Goal: Task Accomplishment & Management: Use online tool/utility

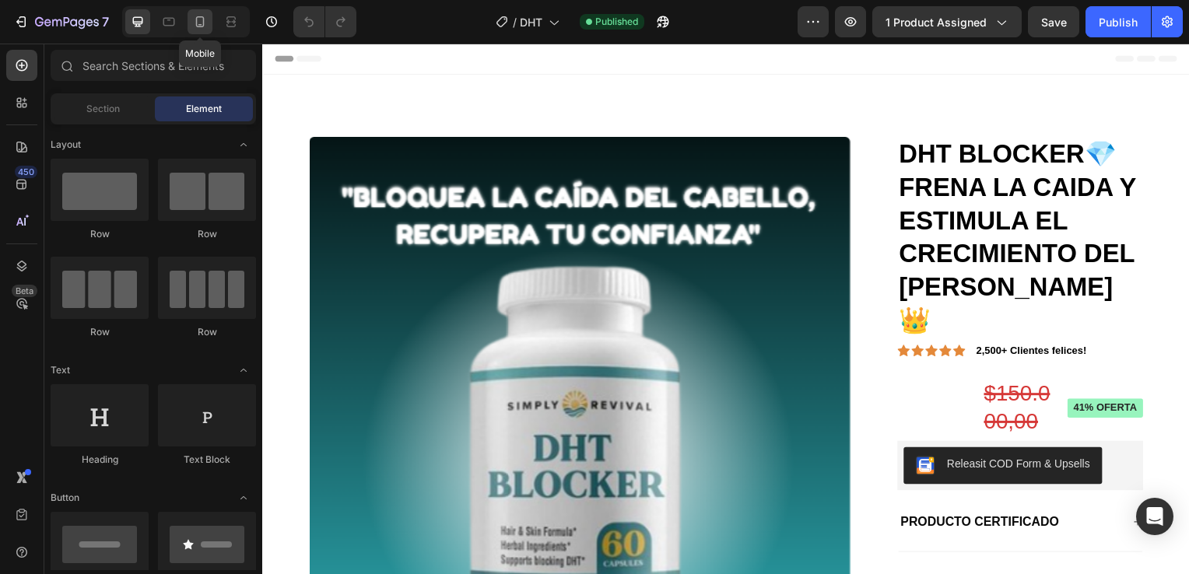
click at [199, 16] on icon at bounding box center [200, 21] width 9 height 11
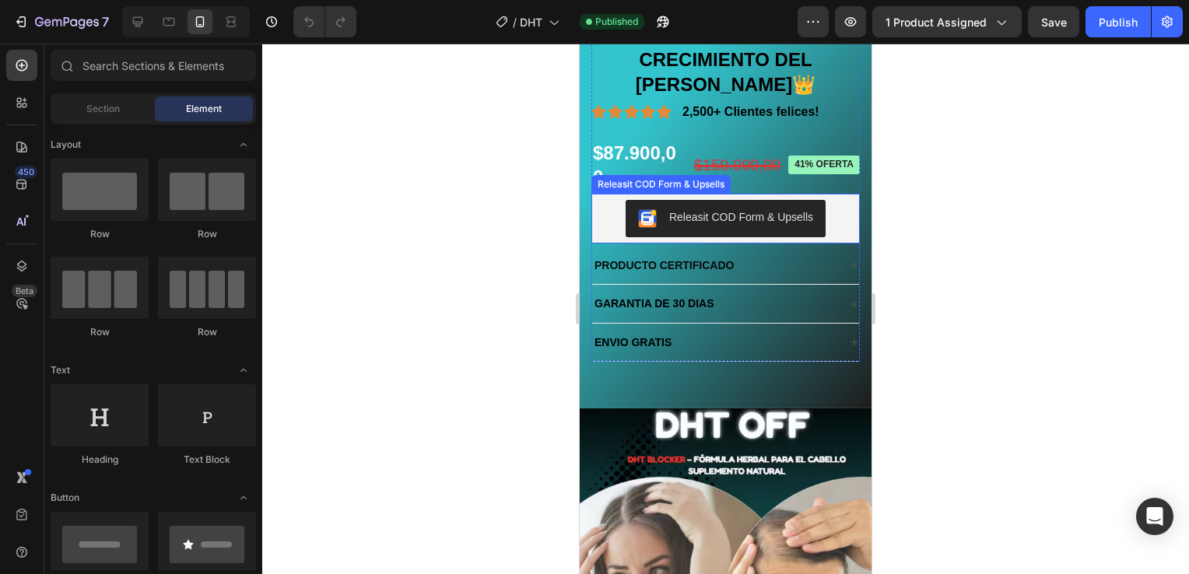
scroll to position [467, 0]
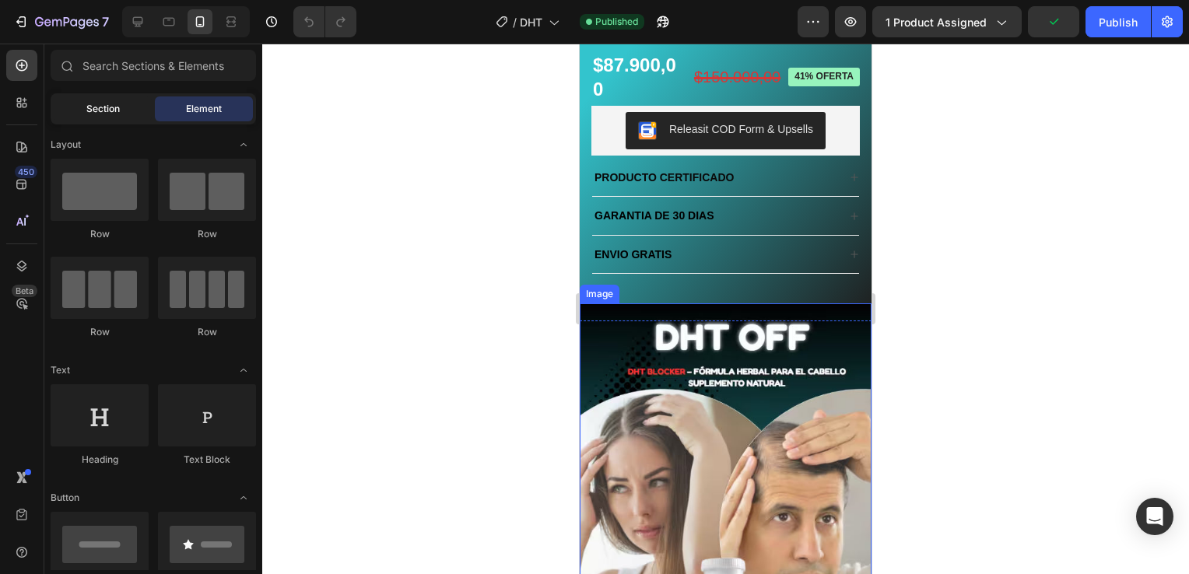
click at [117, 117] on div "Section" at bounding box center [103, 108] width 98 height 25
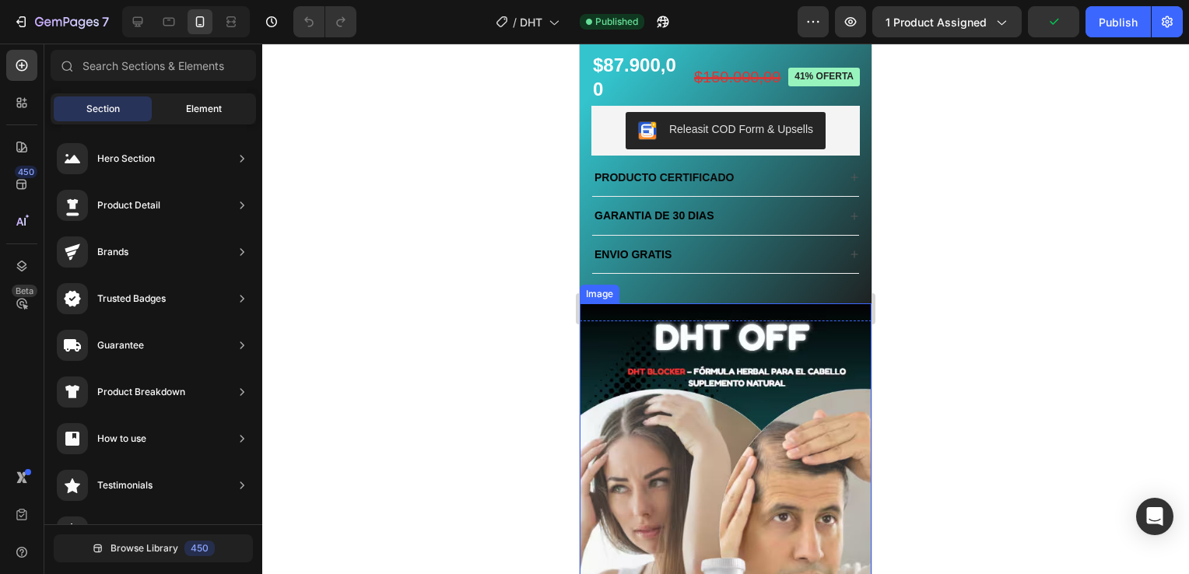
click at [157, 106] on div "Element" at bounding box center [204, 108] width 98 height 25
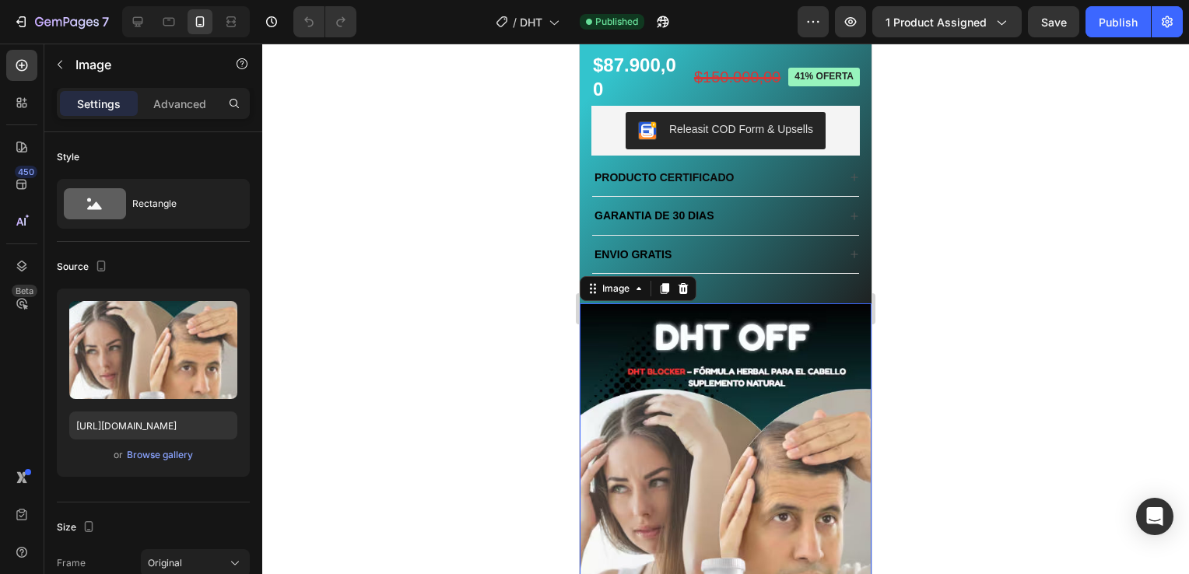
click at [608, 347] on img at bounding box center [725, 486] width 292 height 366
click at [175, 110] on p "Advanced" at bounding box center [179, 104] width 53 height 16
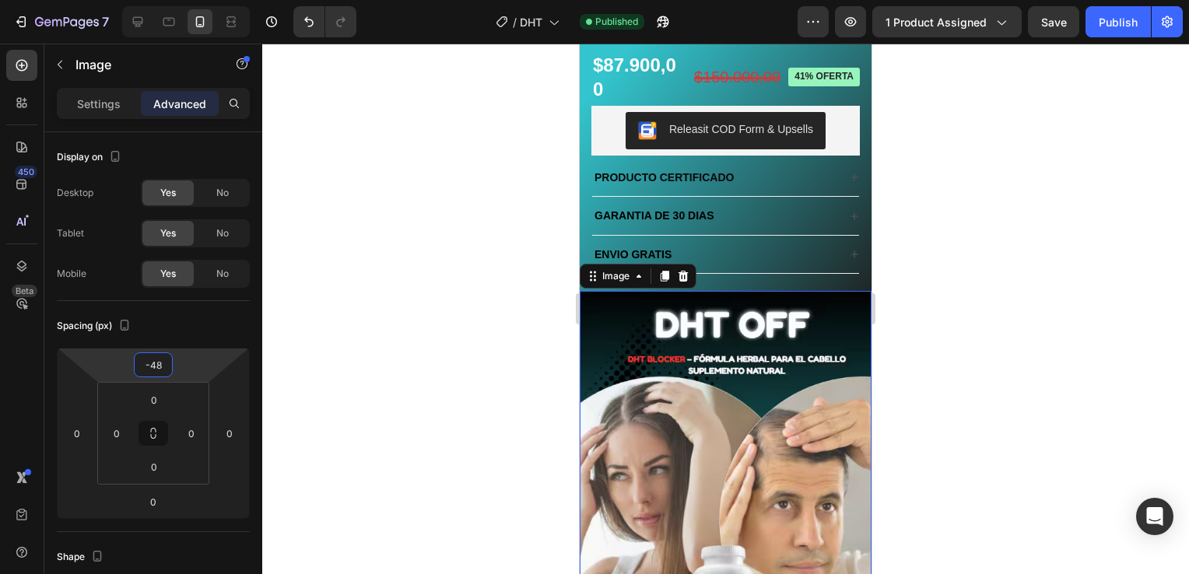
type input "-52"
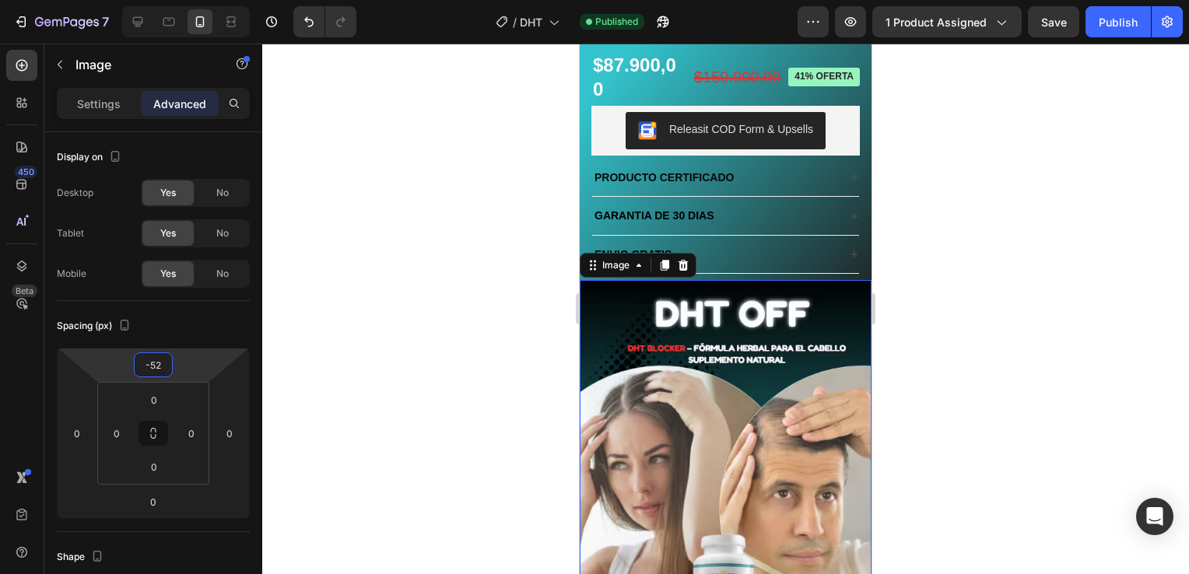
drag, startPoint x: 194, startPoint y: 373, endPoint x: 199, endPoint y: 384, distance: 12.6
click at [199, 0] on html "7 Version history / DHT Published Preview 1 product assigned Save Publish 450 B…" at bounding box center [594, 0] width 1189 height 0
click at [1052, 341] on div at bounding box center [725, 309] width 926 height 530
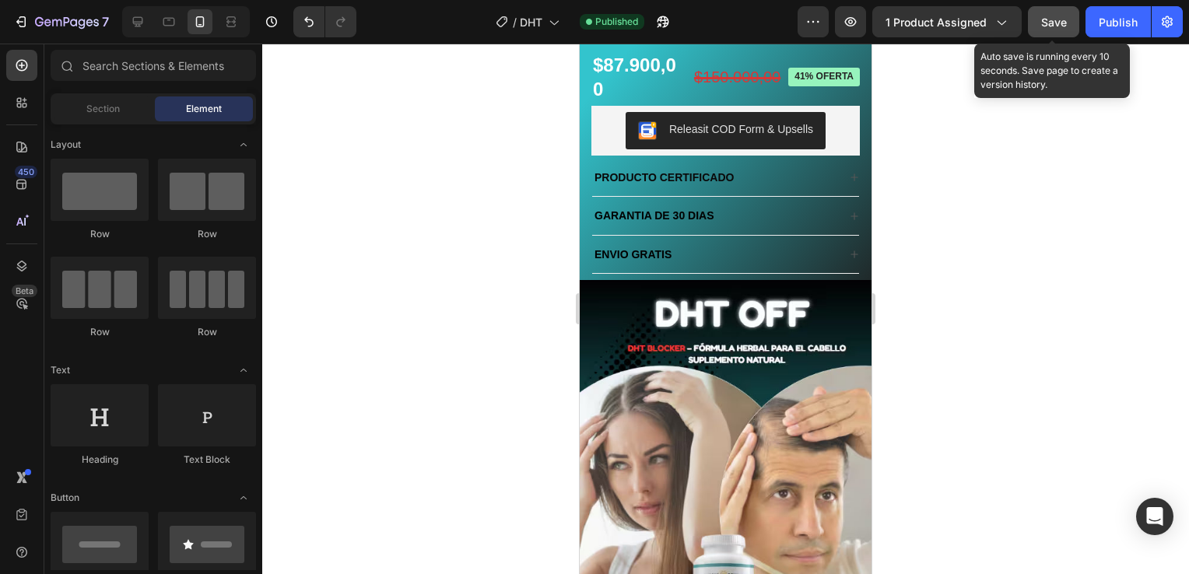
click at [1044, 14] on div "Save" at bounding box center [1054, 22] width 26 height 16
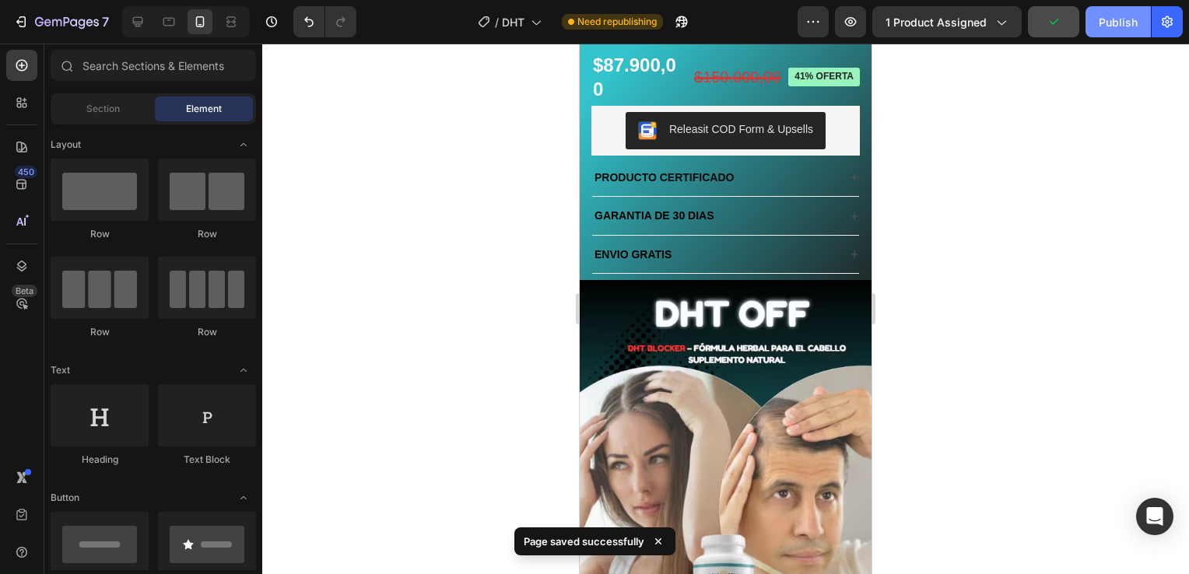
click at [1093, 24] on button "Publish" at bounding box center [1117, 21] width 65 height 31
